Goal: Task Accomplishment & Management: Use online tool/utility

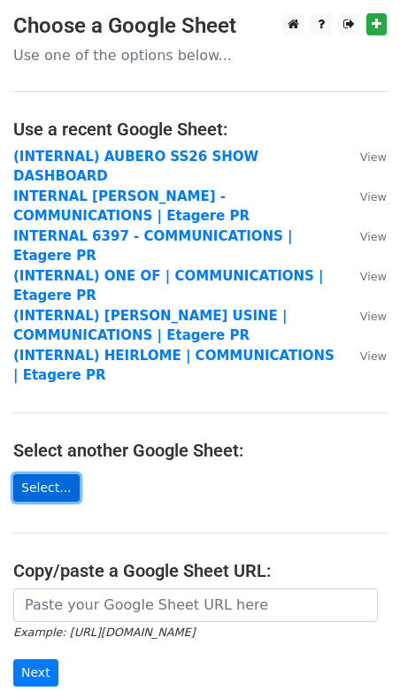
click at [57, 474] on link "Select..." at bounding box center [46, 487] width 66 height 27
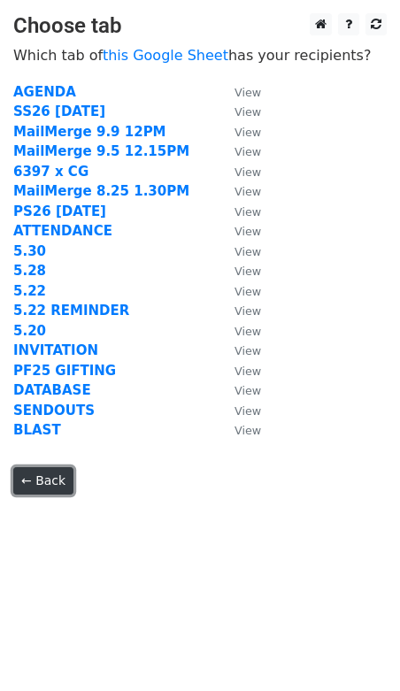
click at [43, 481] on link "← Back" at bounding box center [43, 480] width 60 height 27
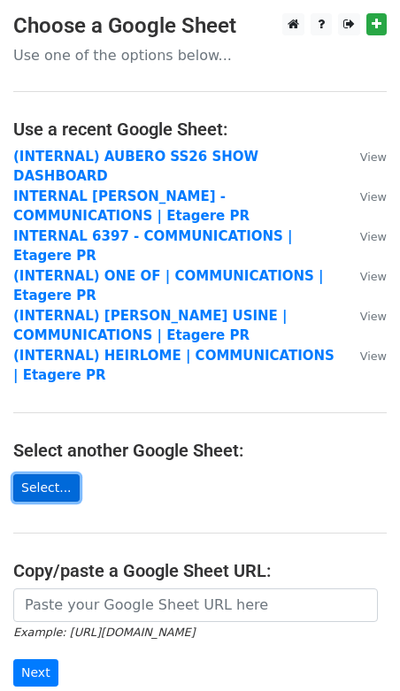
click at [52, 474] on link "Select..." at bounding box center [46, 487] width 66 height 27
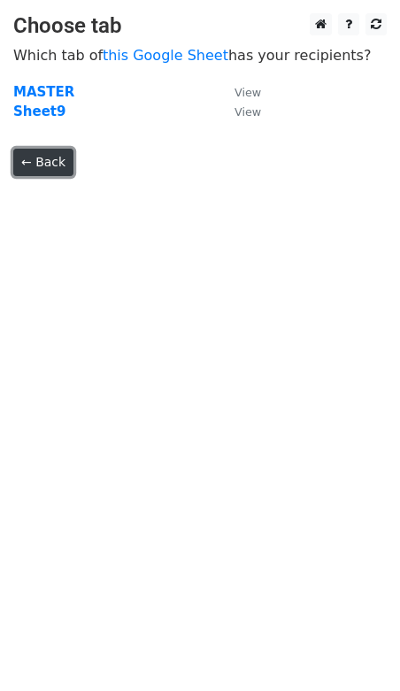
click at [51, 159] on link "← Back" at bounding box center [43, 162] width 60 height 27
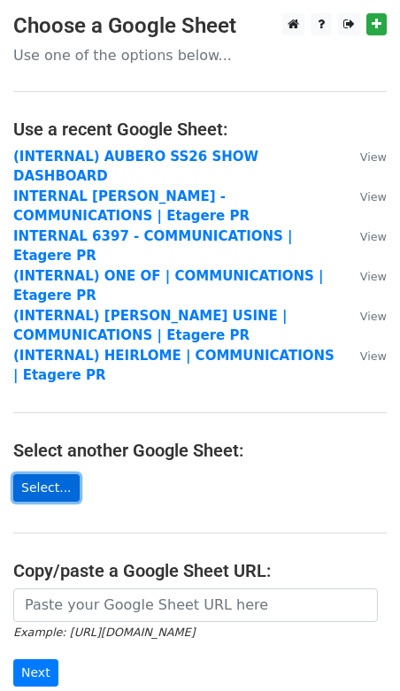
click at [42, 474] on link "Select..." at bounding box center [46, 487] width 66 height 27
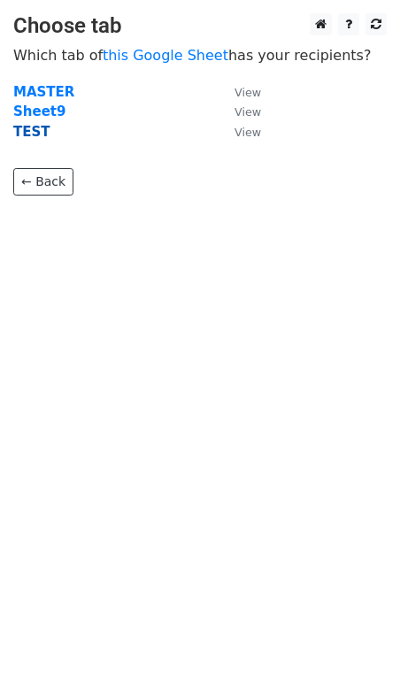
click at [36, 134] on strong "TEST" at bounding box center [31, 132] width 37 height 16
click at [33, 128] on strong "TEST" at bounding box center [31, 132] width 37 height 16
click at [243, 134] on small "View" at bounding box center [247, 132] width 27 height 13
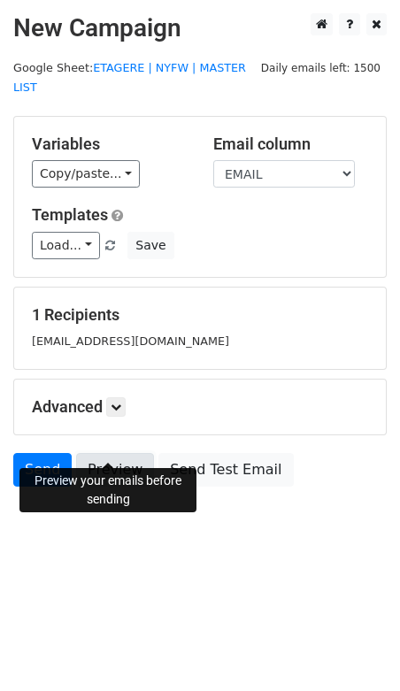
click at [107, 453] on link "Preview" at bounding box center [115, 470] width 78 height 34
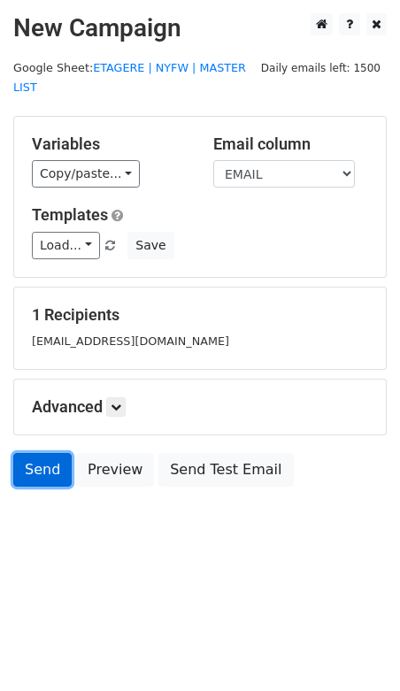
click at [56, 453] on link "Send" at bounding box center [42, 470] width 58 height 34
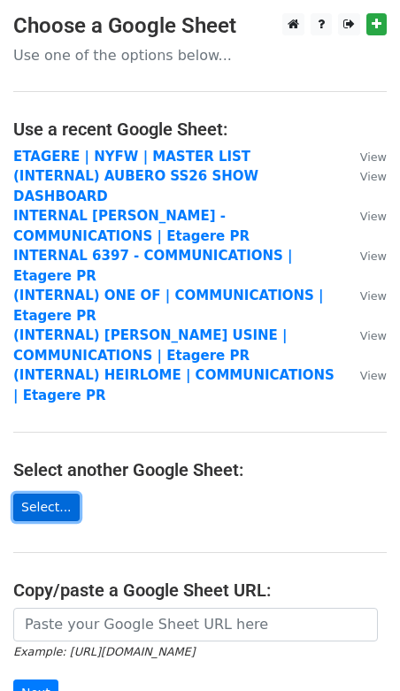
click at [50, 494] on link "Select..." at bounding box center [46, 507] width 66 height 27
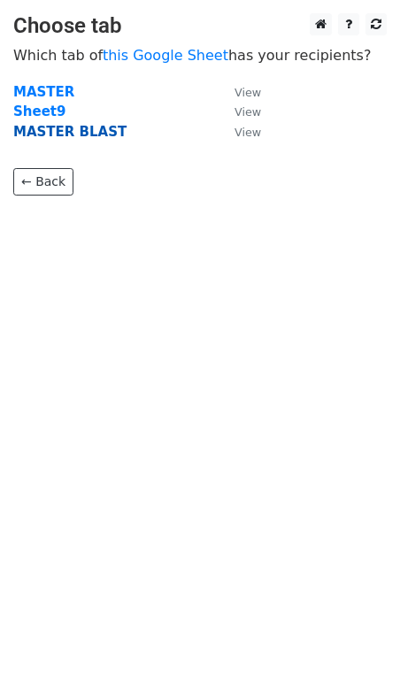
click at [80, 136] on strong "MASTER BLAST" at bounding box center [69, 132] width 113 height 16
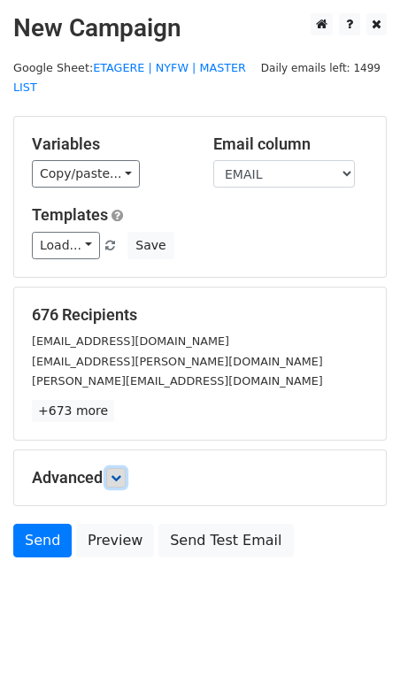
click at [115, 472] on icon at bounding box center [116, 477] width 11 height 11
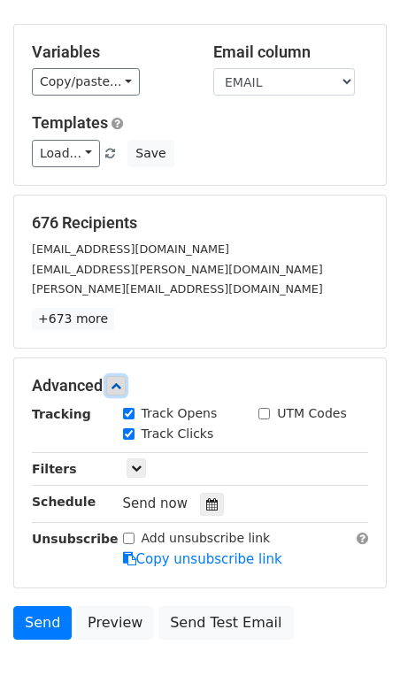
scroll to position [97, 0]
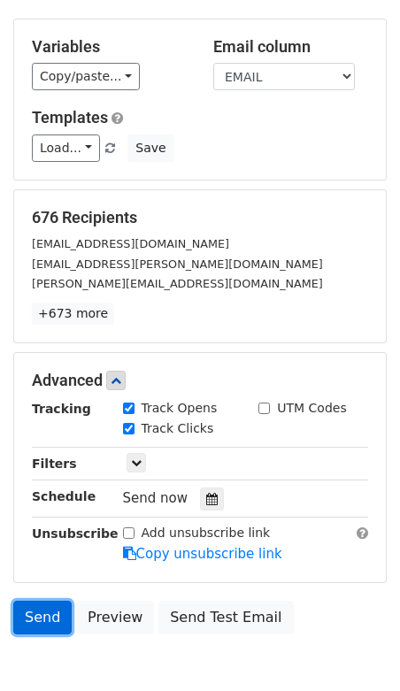
click at [53, 601] on link "Send" at bounding box center [42, 618] width 58 height 34
